Goal: Information Seeking & Learning: Learn about a topic

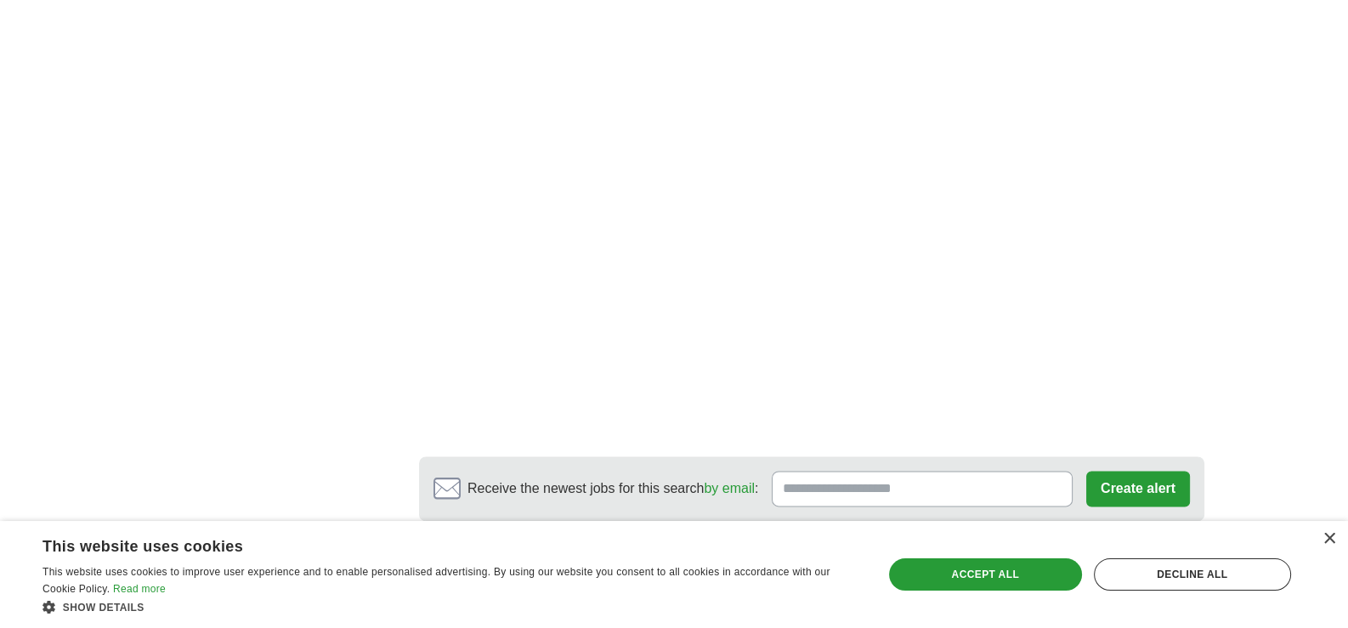
scroll to position [2888, 0]
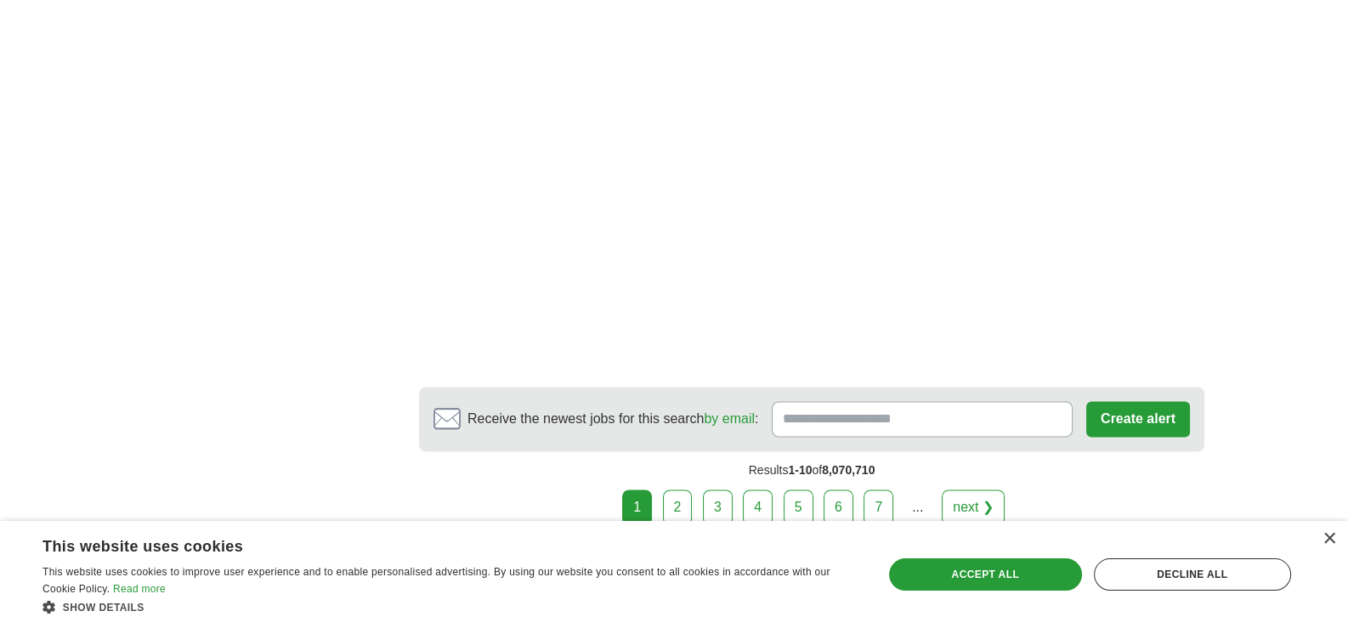
click at [689, 489] on link "2" at bounding box center [678, 507] width 30 height 36
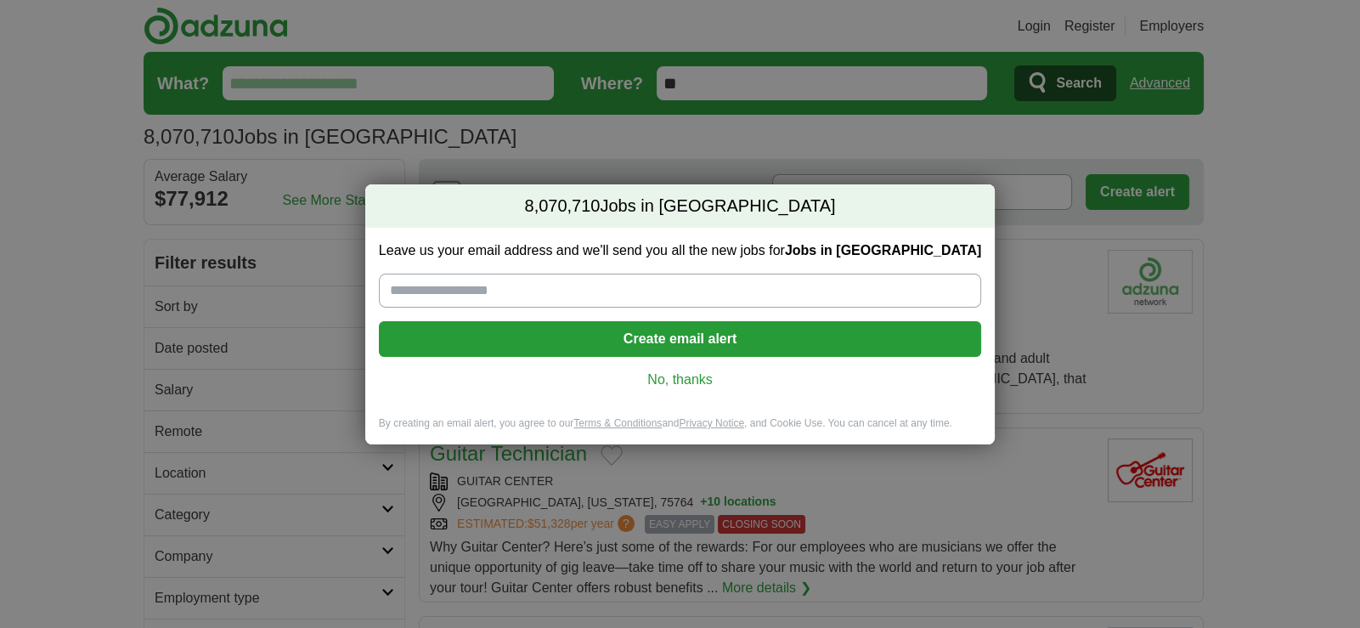
click at [667, 376] on link "No, thanks" at bounding box center [680, 379] width 575 height 19
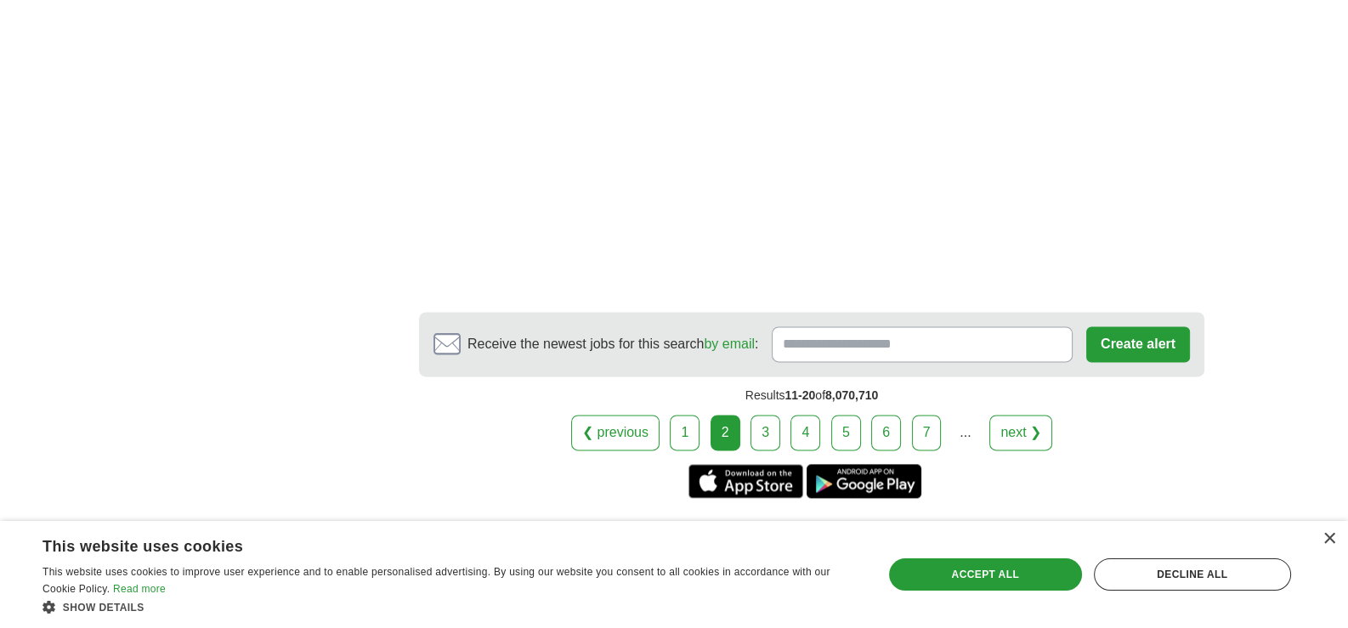
scroll to position [2803, 0]
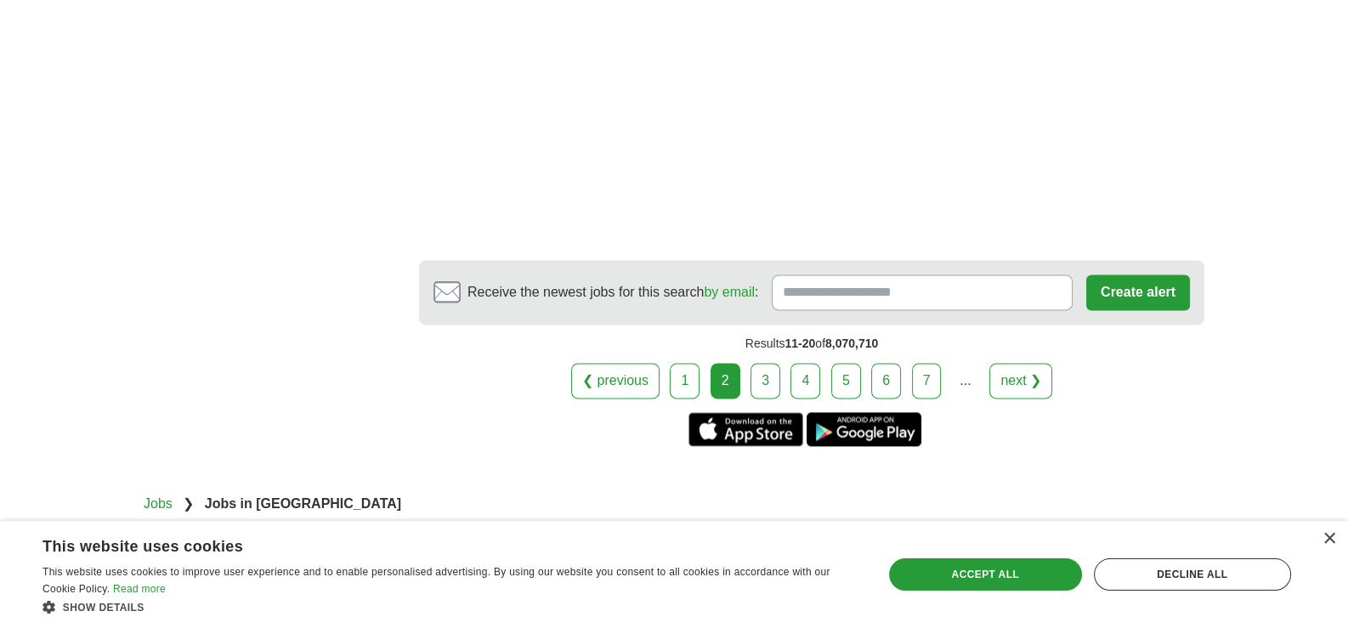
click at [762, 363] on link "3" at bounding box center [765, 381] width 30 height 36
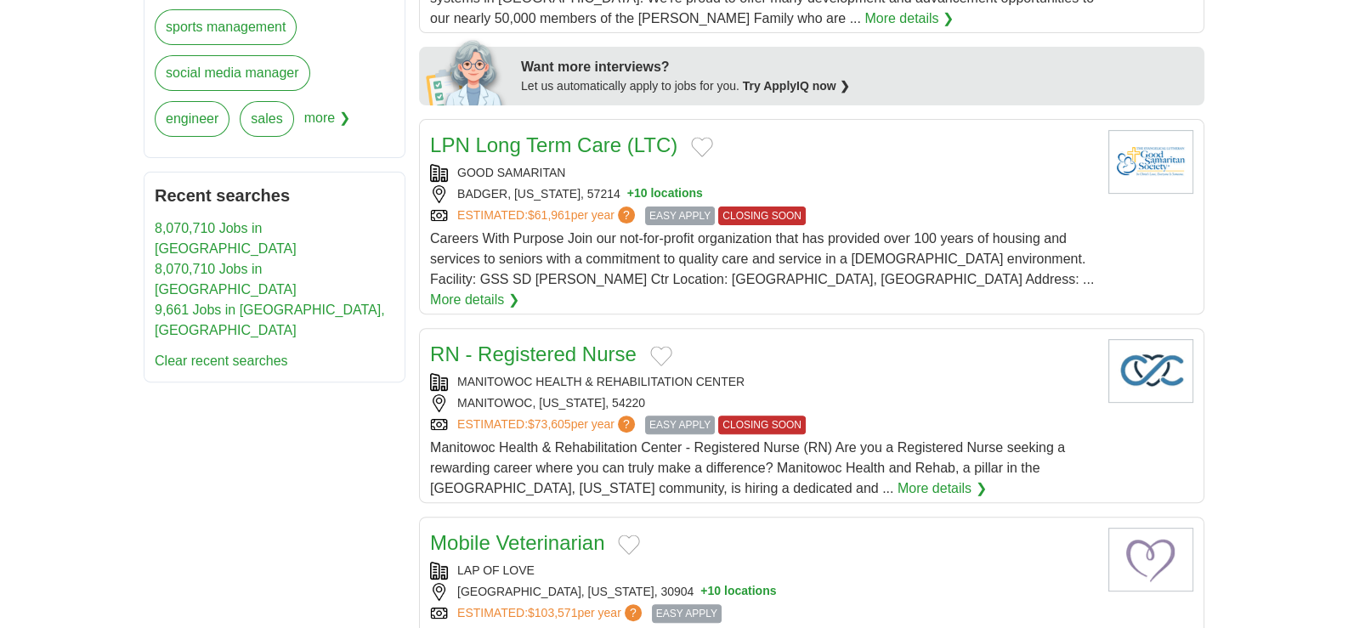
scroll to position [764, 0]
